Goal: Task Accomplishment & Management: Manage account settings

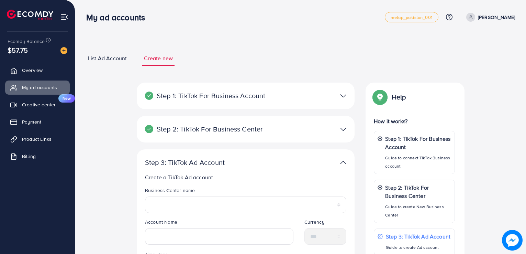
select select
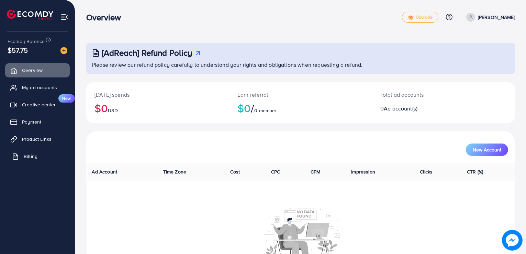
click at [30, 158] on span "Billing" at bounding box center [31, 156] width 14 height 7
